Goal: Navigation & Orientation: Find specific page/section

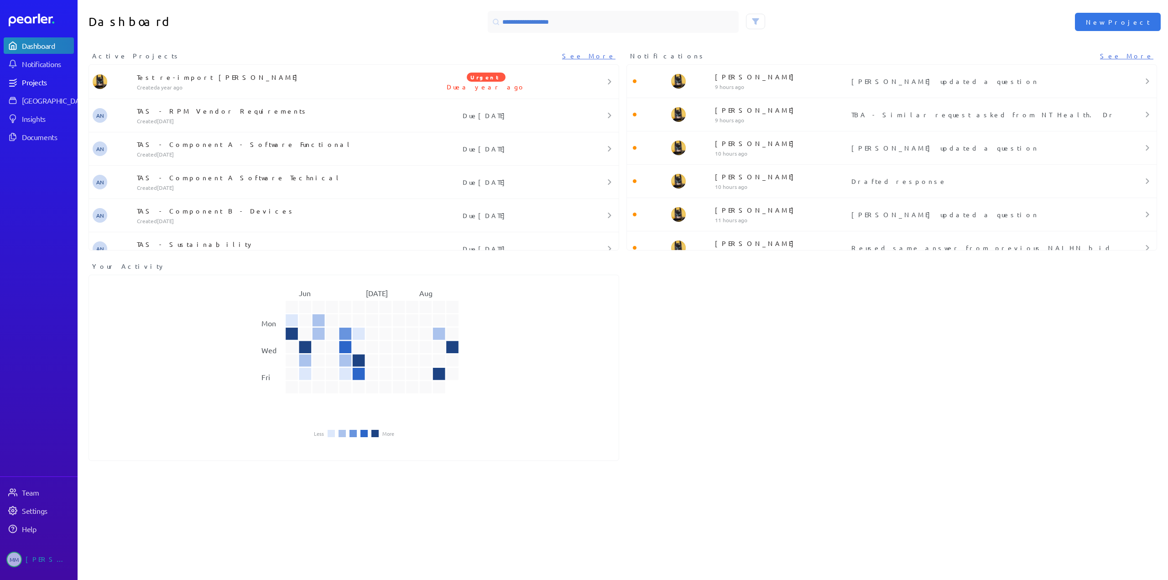
click at [26, 82] on div "Projects" at bounding box center [47, 82] width 51 height 9
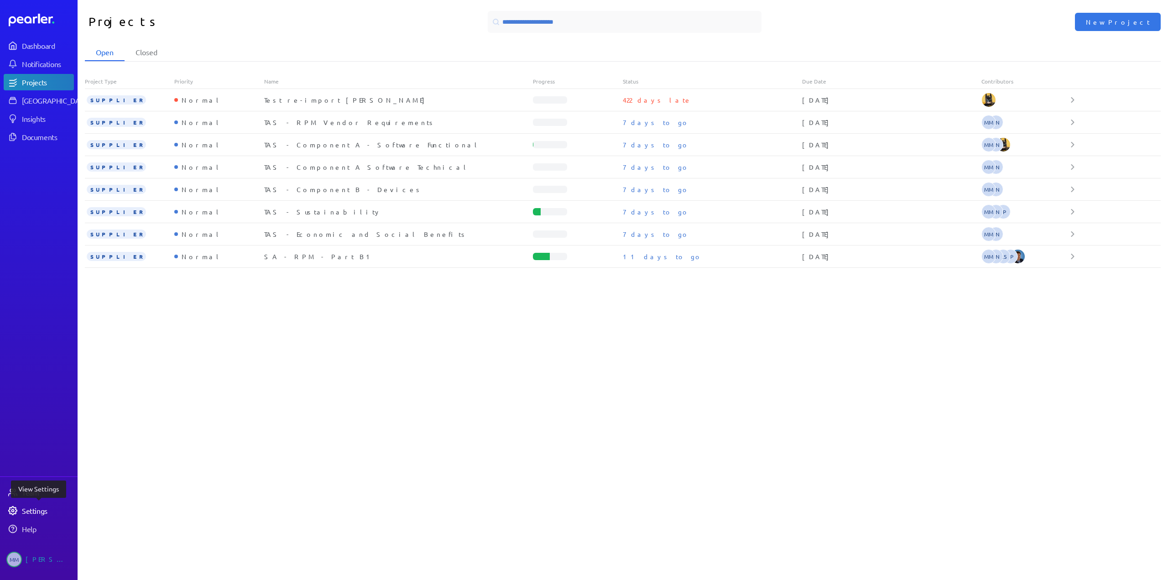
click at [26, 511] on div "Settings" at bounding box center [47, 510] width 51 height 9
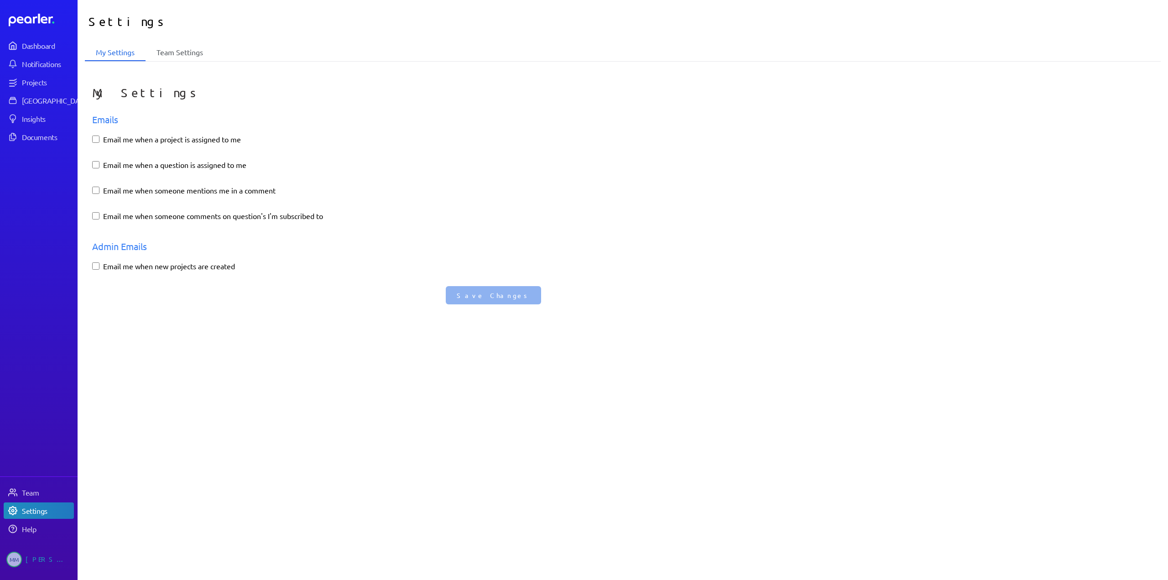
click at [177, 53] on li "Team Settings" at bounding box center [179, 52] width 68 height 17
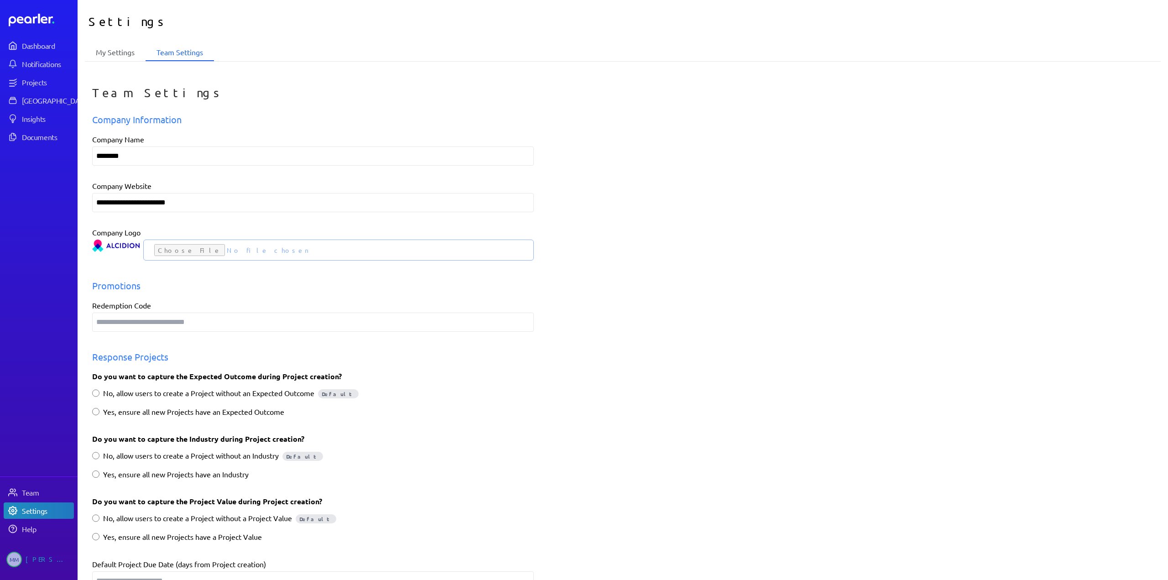
click at [116, 49] on li "My Settings" at bounding box center [115, 52] width 61 height 17
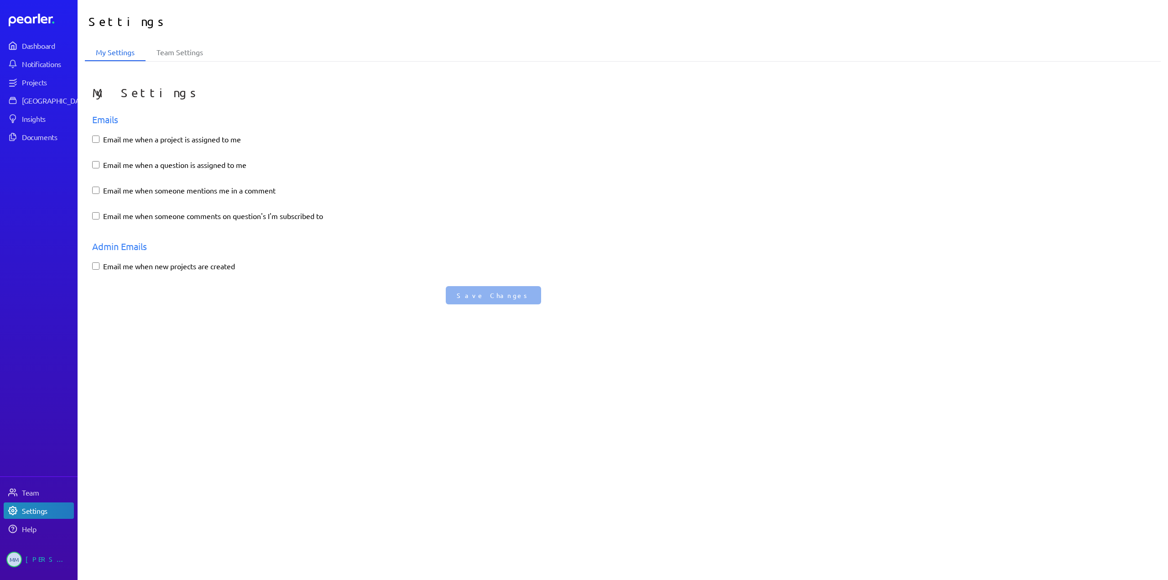
click at [49, 557] on div "[PERSON_NAME]" at bounding box center [49, 559] width 46 height 16
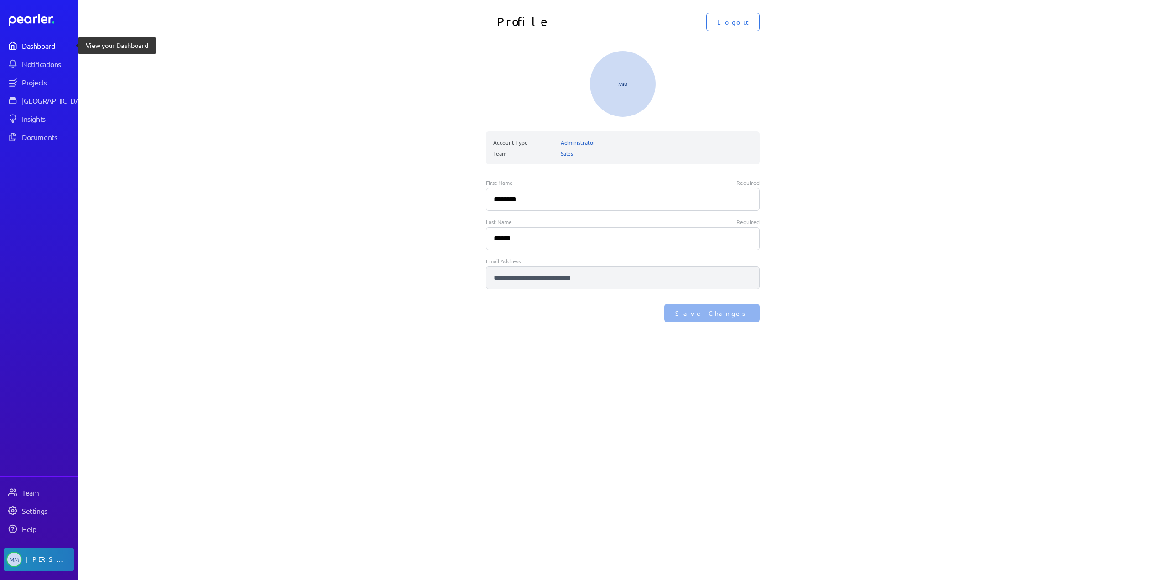
click at [41, 47] on div "Dashboard" at bounding box center [47, 45] width 51 height 9
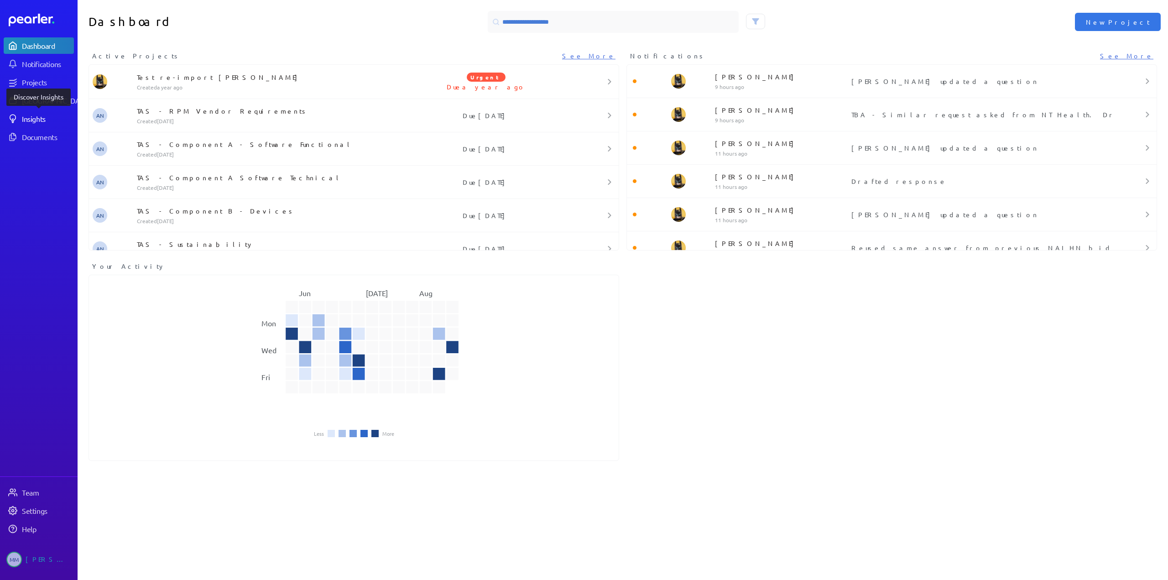
click at [26, 118] on div "Insights" at bounding box center [47, 118] width 51 height 9
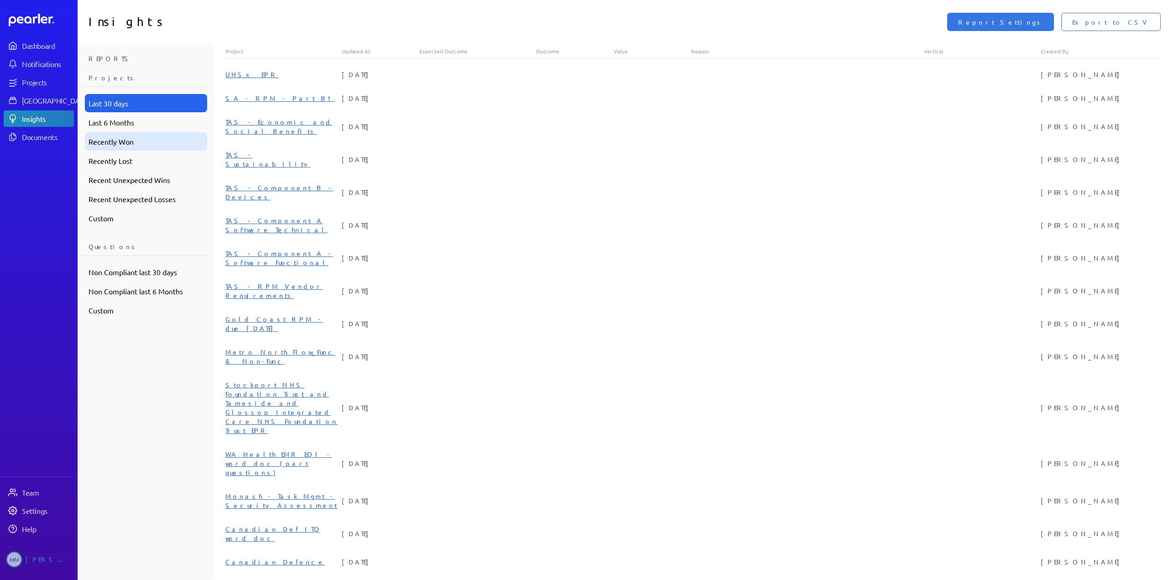
click at [103, 142] on div "Recently Won" at bounding box center [146, 141] width 122 height 18
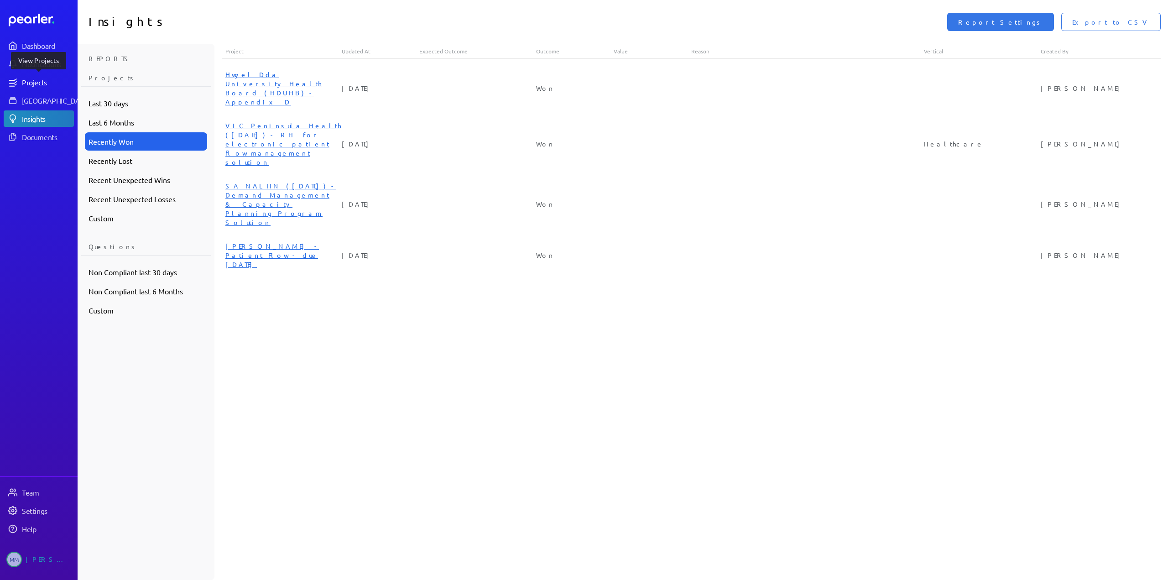
click at [35, 84] on div "Projects" at bounding box center [47, 82] width 51 height 9
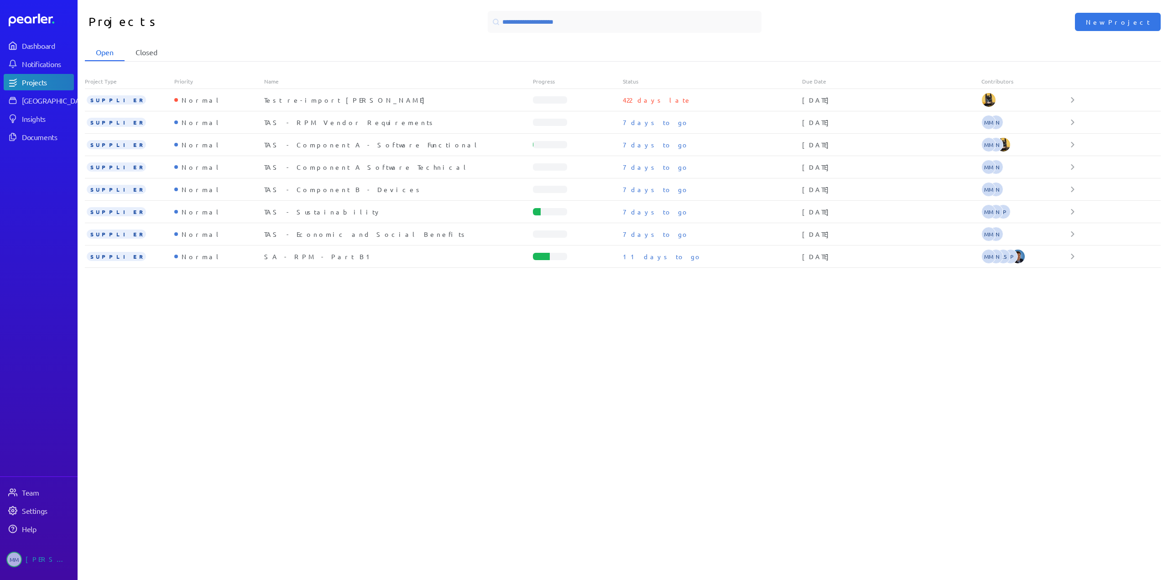
click at [146, 52] on li "Closed" at bounding box center [147, 52] width 44 height 17
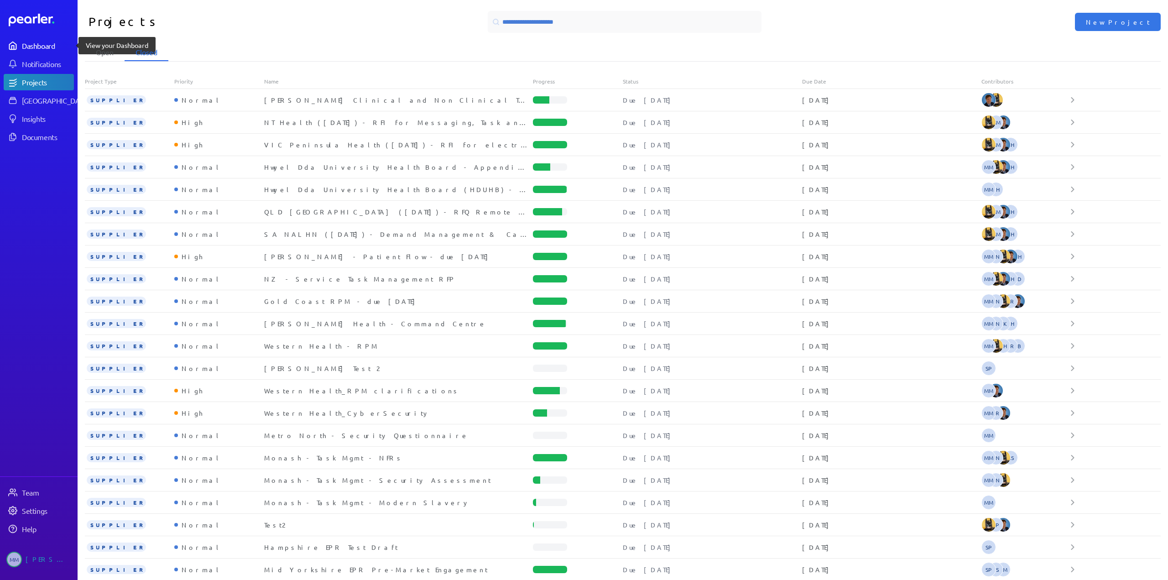
click at [32, 41] on div "Dashboard" at bounding box center [47, 45] width 51 height 9
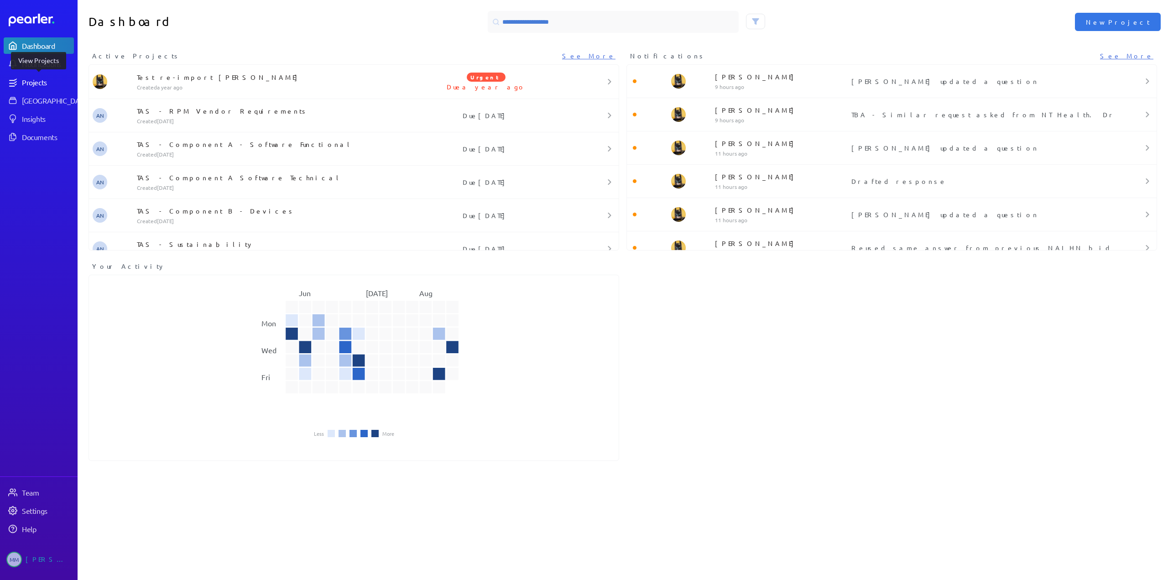
click at [34, 82] on div "Projects" at bounding box center [47, 82] width 51 height 9
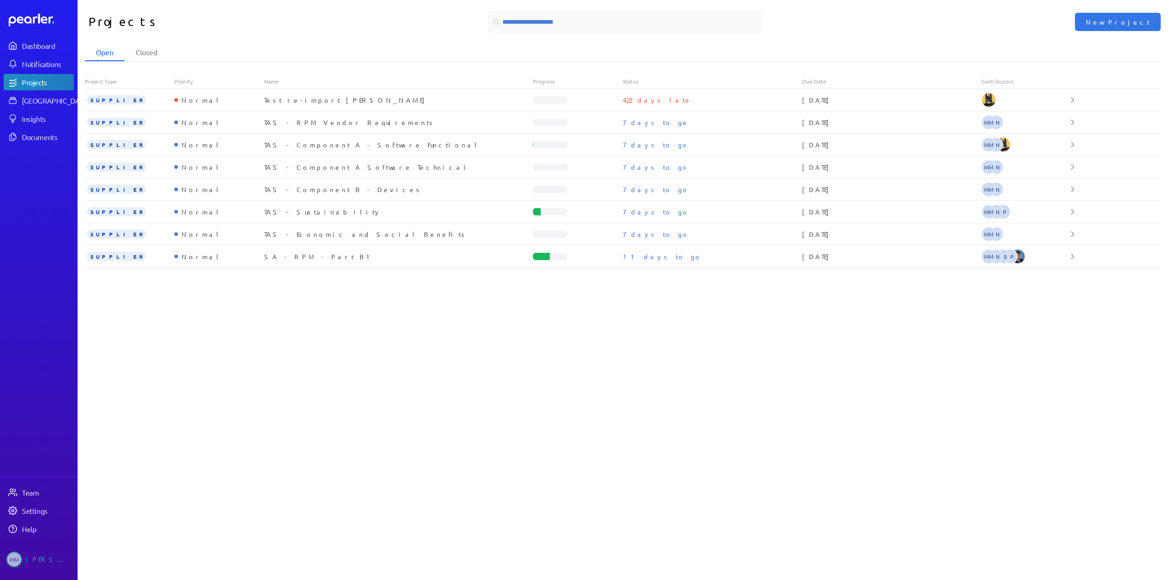
click at [174, 316] on div "Open Closed Project Type Priority Name Progress Status Due Date Contributors SU…" at bounding box center [623, 312] width 1090 height 536
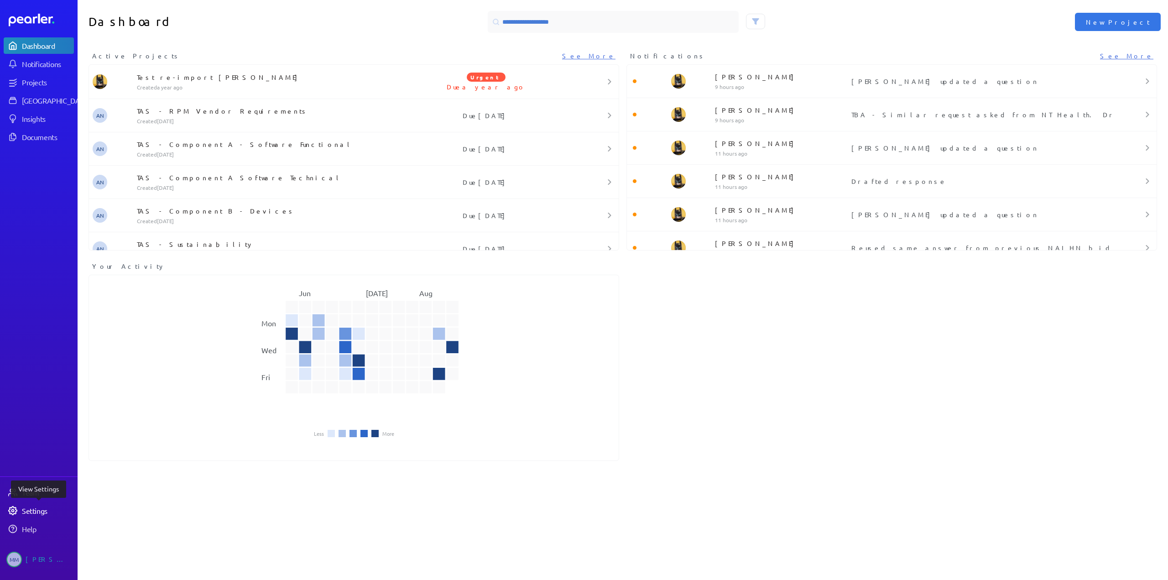
click at [43, 512] on div "Settings" at bounding box center [47, 510] width 51 height 9
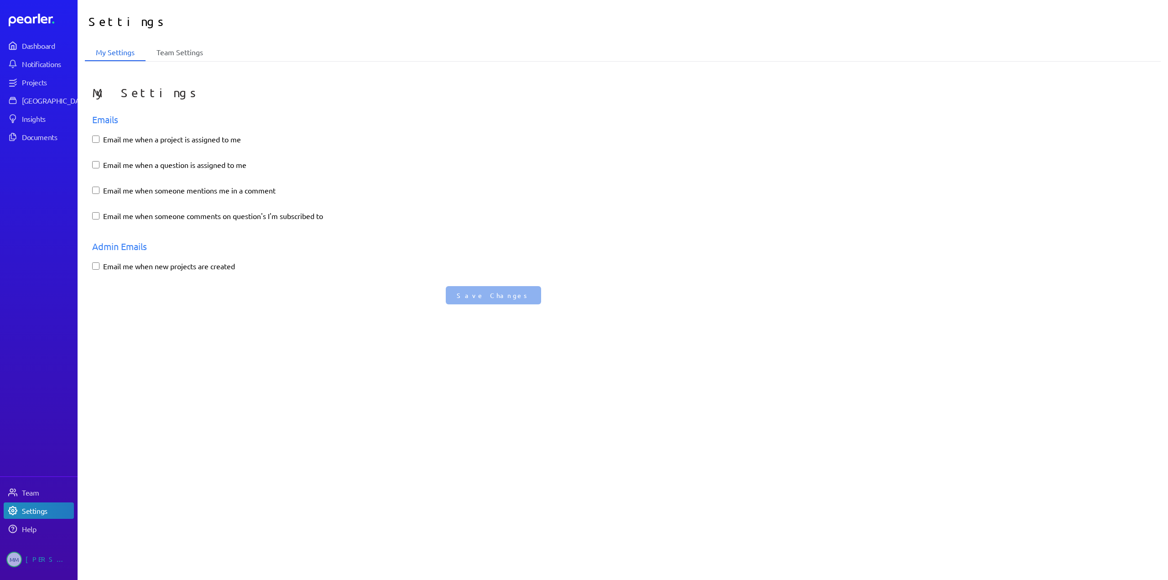
click at [194, 56] on li "Team Settings" at bounding box center [179, 52] width 68 height 17
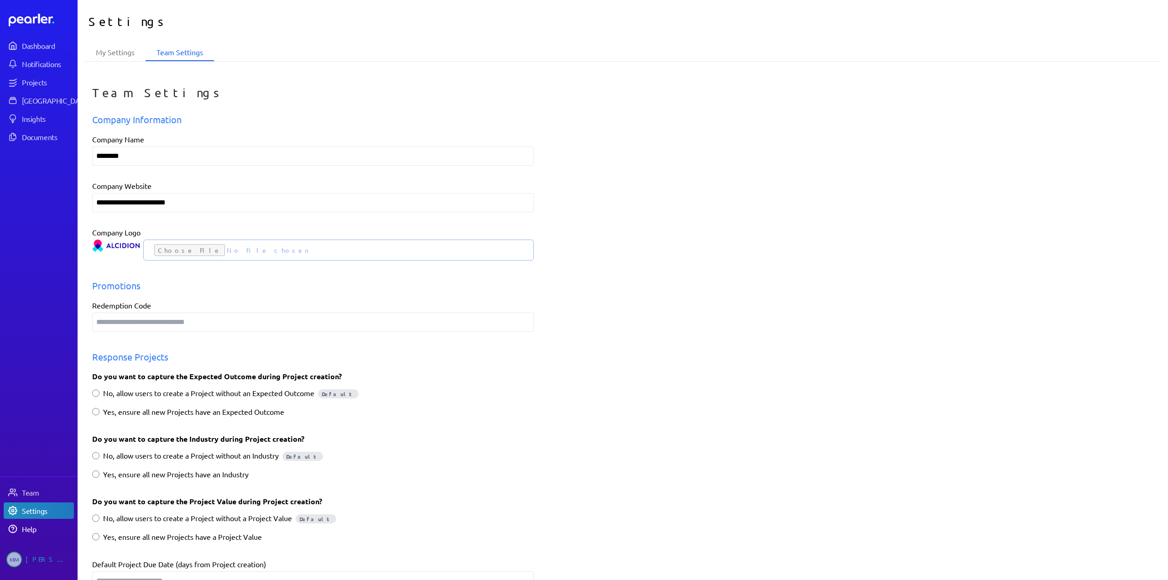
click at [29, 532] on div "Help" at bounding box center [47, 528] width 51 height 9
click at [41, 61] on div "Notifications" at bounding box center [47, 63] width 51 height 9
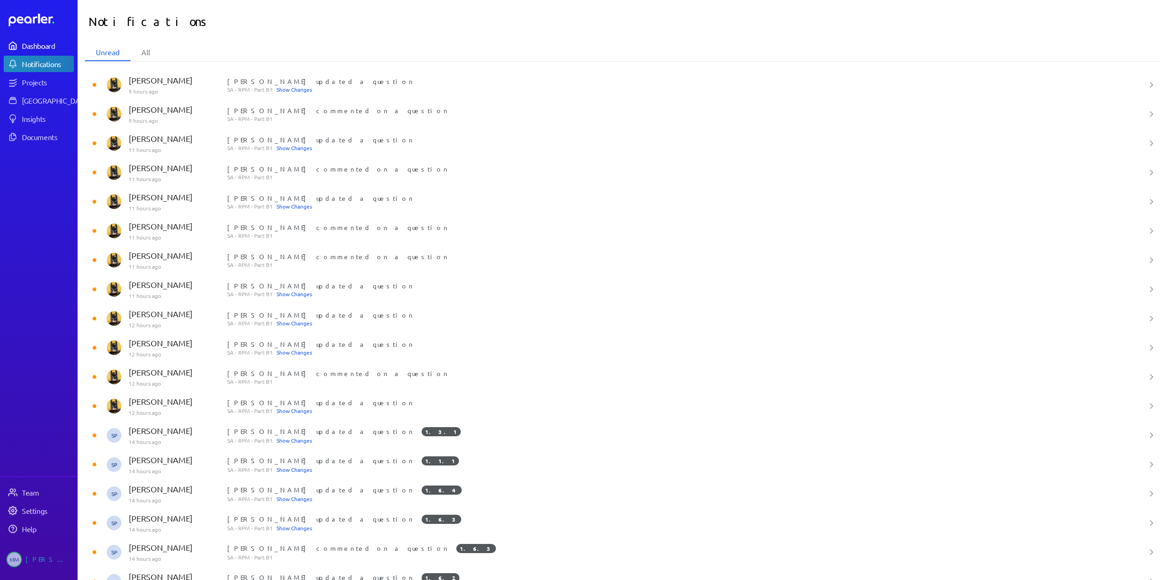
click at [40, 42] on div "Dashboard" at bounding box center [47, 45] width 51 height 9
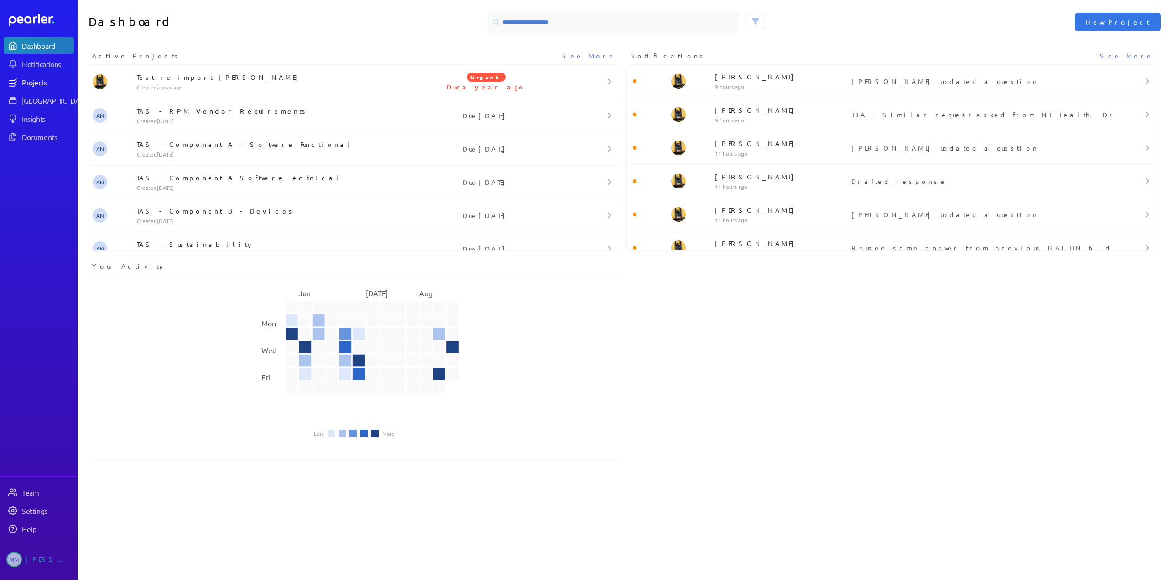
click at [29, 81] on div "Projects" at bounding box center [47, 82] width 51 height 9
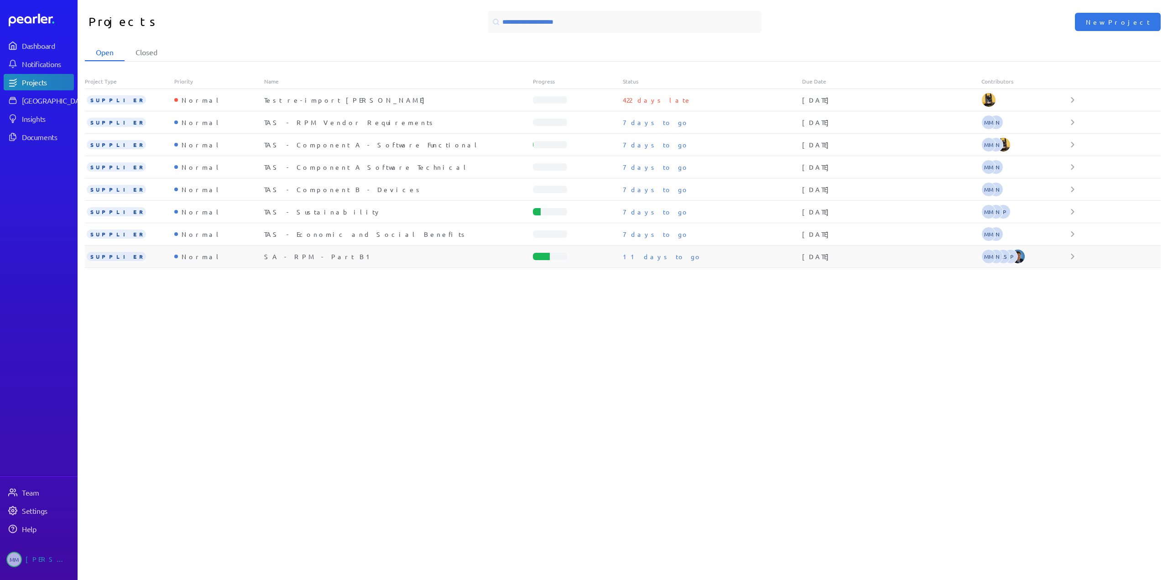
click at [284, 259] on div "SA - RPM - Part B1" at bounding box center [398, 256] width 269 height 9
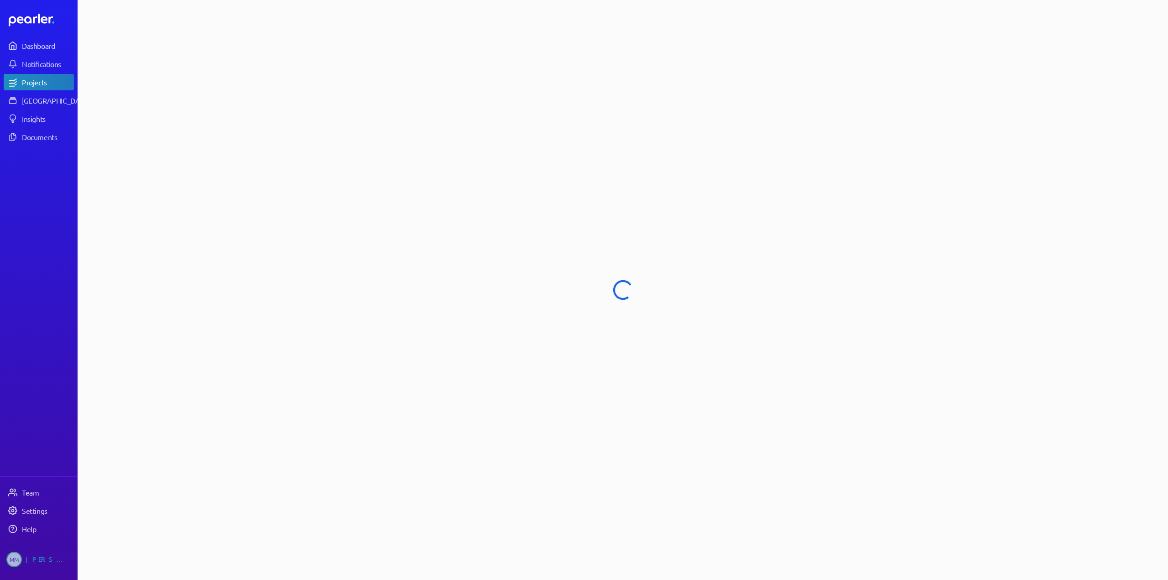
select select "******"
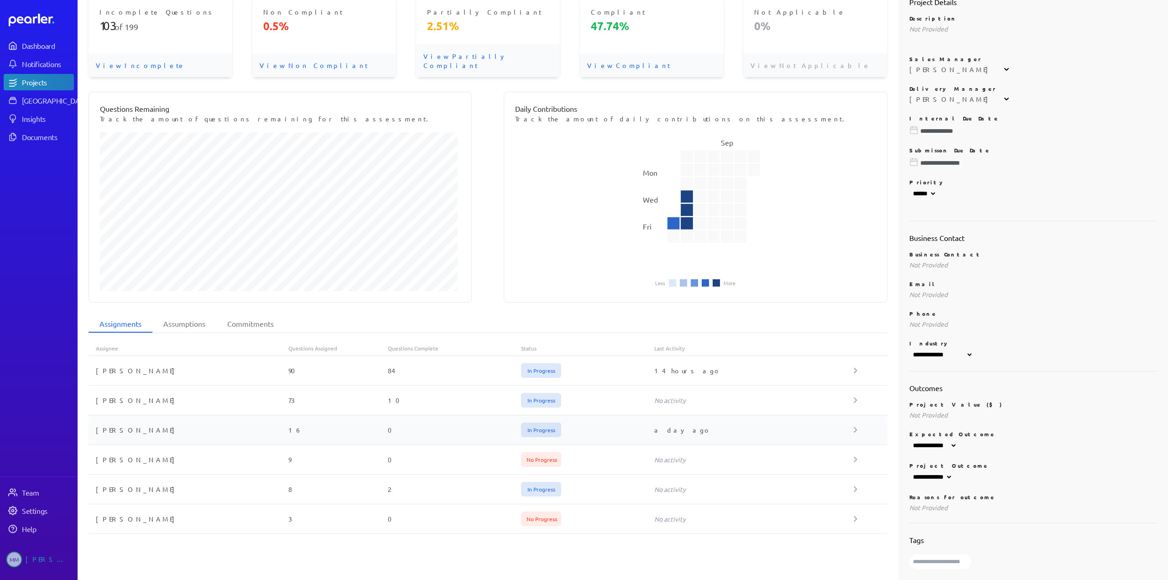
scroll to position [67, 0]
